Goal: Task Accomplishment & Management: Complete application form

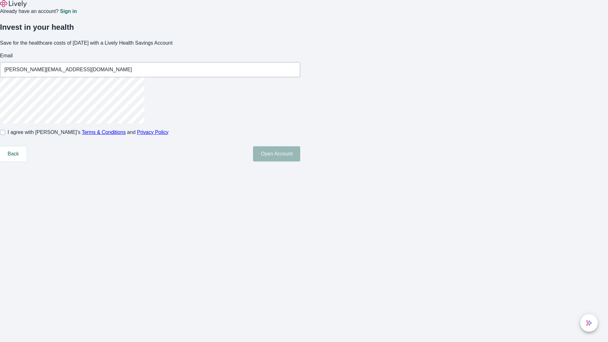
click at [5, 135] on input "I agree with Lively’s Terms & Conditions and Privacy Policy" at bounding box center [2, 132] width 5 height 5
checkbox input "true"
click at [300, 162] on button "Open Account" at bounding box center [276, 153] width 47 height 15
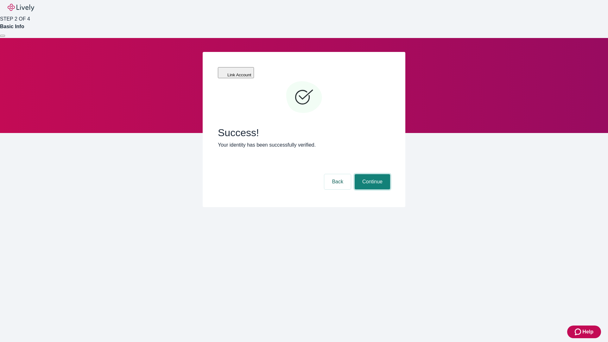
click at [372, 174] on button "Continue" at bounding box center [372, 181] width 35 height 15
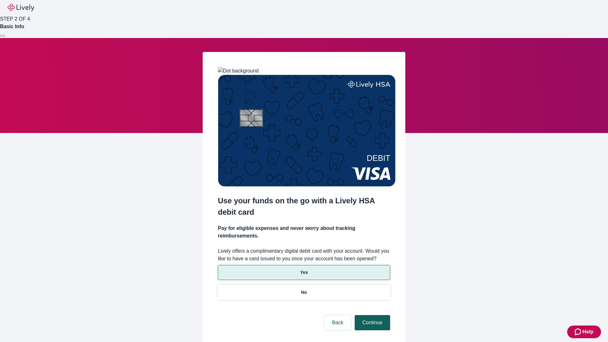
click at [304, 289] on p "No" at bounding box center [304, 292] width 6 height 7
click at [372, 315] on button "Continue" at bounding box center [372, 322] width 35 height 15
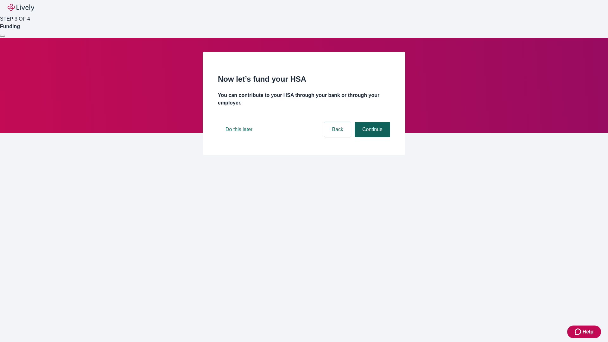
click at [372, 137] on button "Continue" at bounding box center [372, 129] width 35 height 15
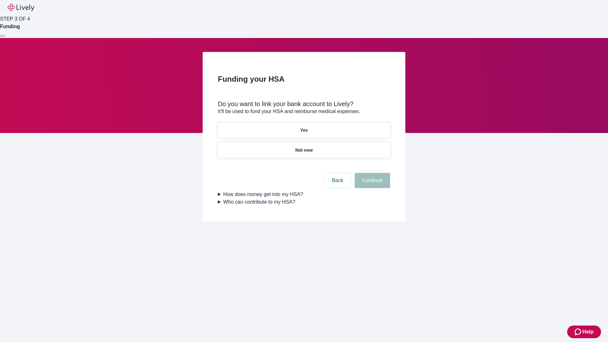
click at [304, 127] on p "Yes" at bounding box center [304, 130] width 8 height 7
click at [372, 173] on button "Continue" at bounding box center [372, 180] width 35 height 15
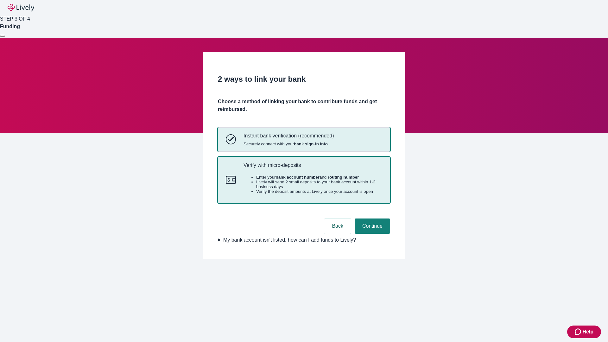
click at [313, 168] on p "Verify with micro-deposits" at bounding box center [313, 165] width 139 height 6
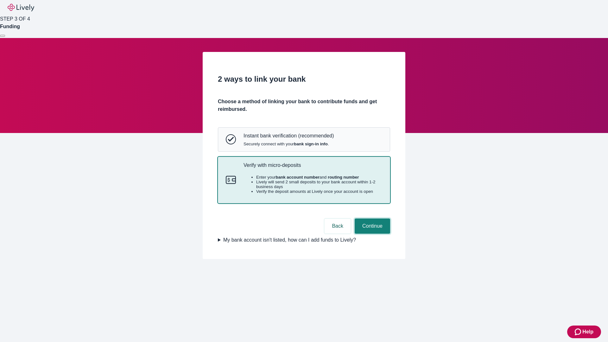
click at [372, 234] on button "Continue" at bounding box center [372, 226] width 35 height 15
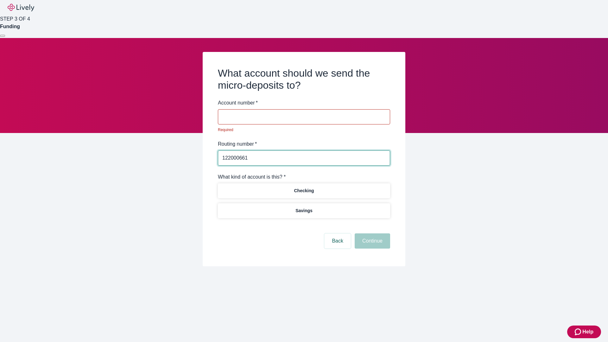
type input "122000661"
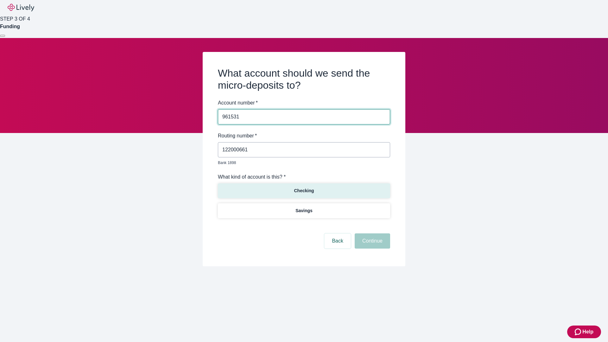
type input "961531"
click at [304, 188] on p "Checking" at bounding box center [304, 191] width 20 height 7
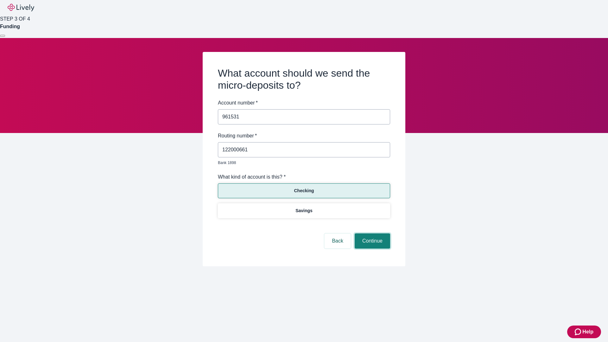
click at [372, 234] on button "Continue" at bounding box center [372, 241] width 35 height 15
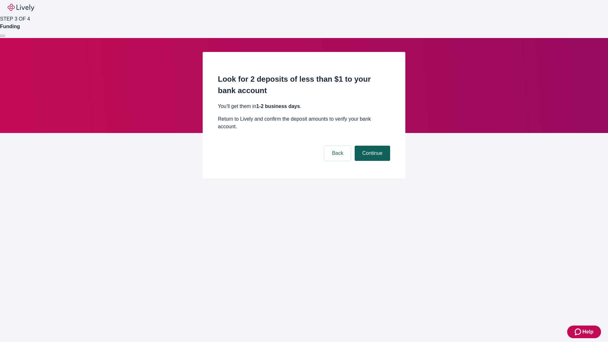
click at [372, 146] on button "Continue" at bounding box center [372, 153] width 35 height 15
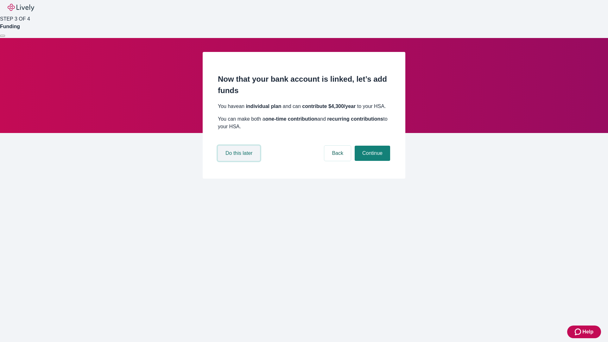
click at [240, 161] on button "Do this later" at bounding box center [239, 153] width 42 height 15
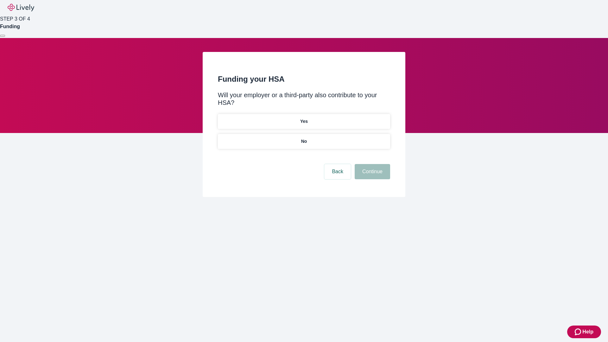
click at [304, 138] on p "No" at bounding box center [304, 141] width 6 height 7
click at [372, 164] on button "Continue" at bounding box center [372, 171] width 35 height 15
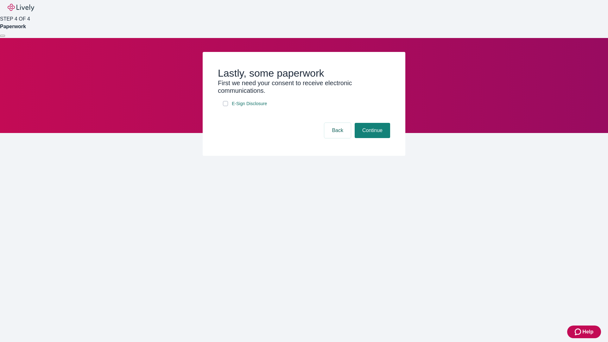
click at [226, 106] on input "E-Sign Disclosure" at bounding box center [225, 103] width 5 height 5
checkbox input "true"
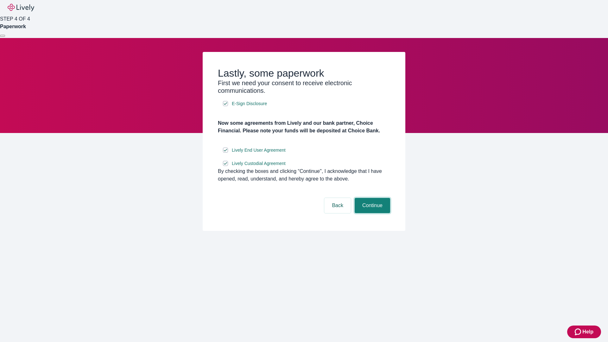
click at [372, 213] on button "Continue" at bounding box center [372, 205] width 35 height 15
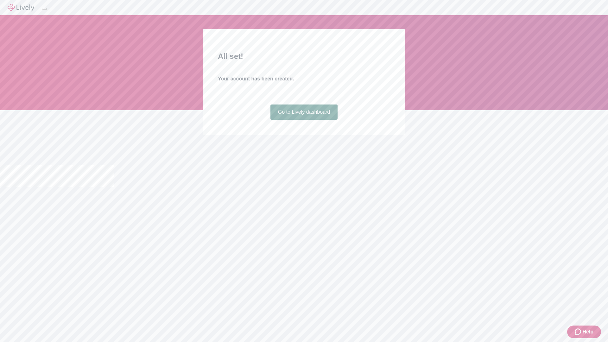
click at [304, 120] on link "Go to Lively dashboard" at bounding box center [304, 112] width 67 height 15
